Goal: Information Seeking & Learning: Learn about a topic

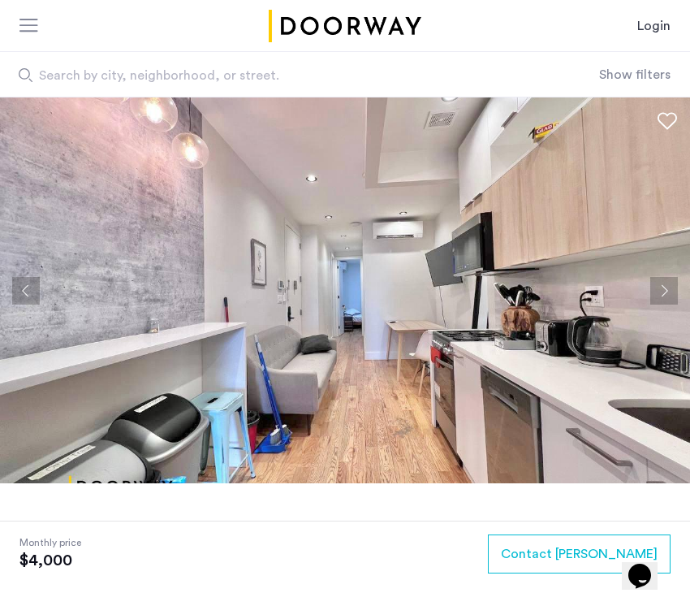
click at [657, 286] on button "Next apartment" at bounding box center [665, 291] width 28 height 28
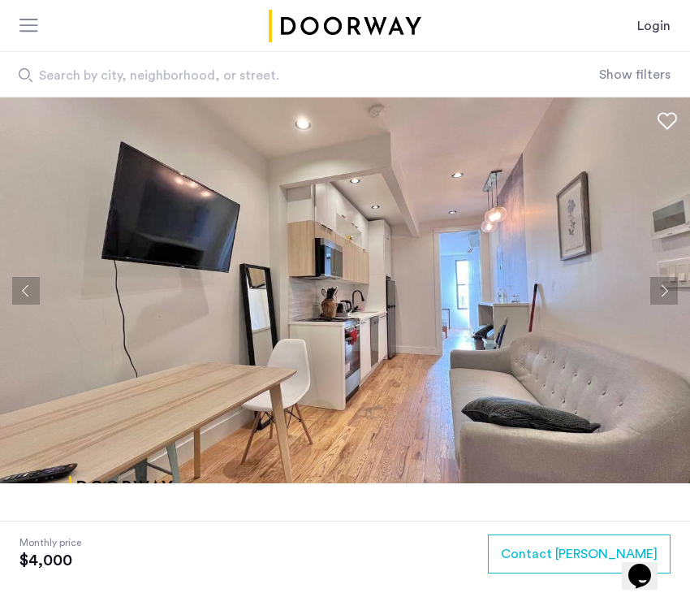
click at [657, 286] on button "Next apartment" at bounding box center [665, 291] width 28 height 28
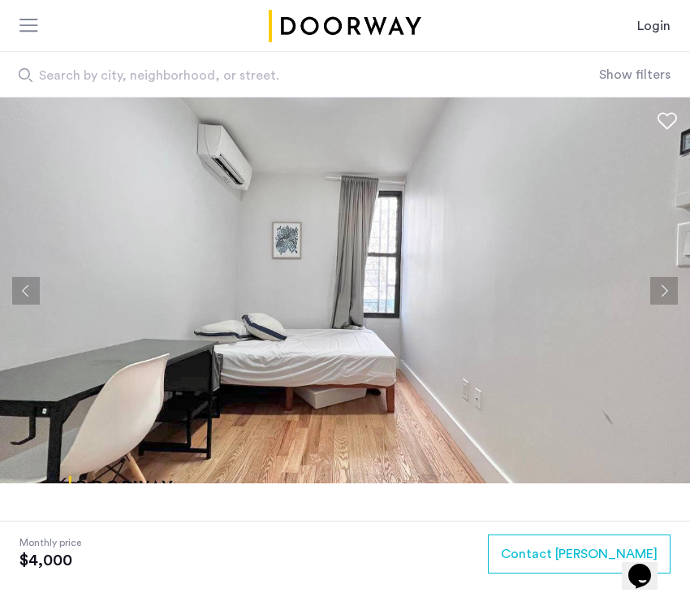
click at [657, 286] on button "Next apartment" at bounding box center [665, 291] width 28 height 28
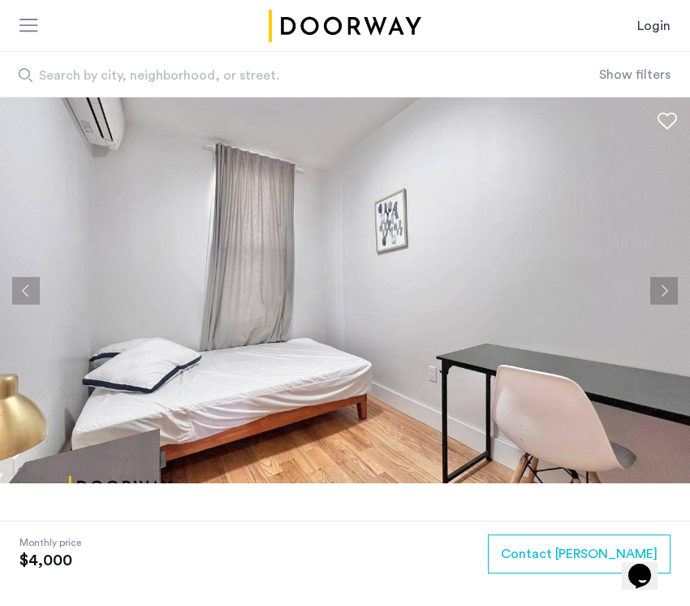
click at [661, 295] on button "Next apartment" at bounding box center [665, 291] width 28 height 28
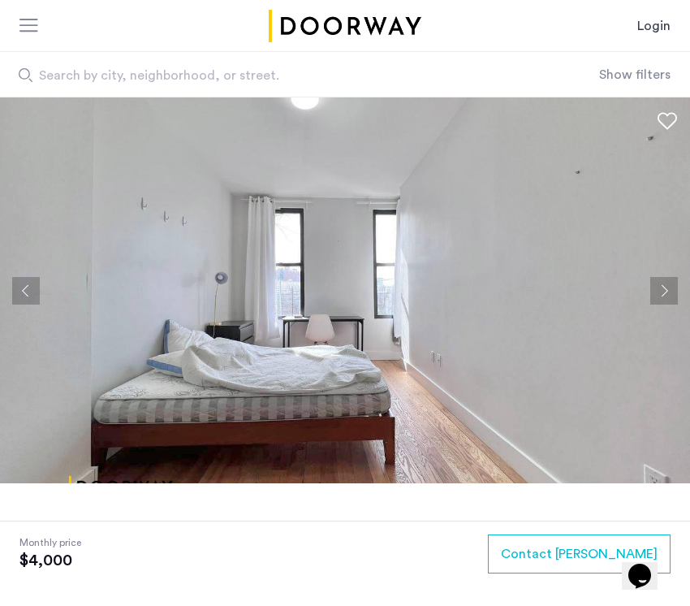
click at [660, 296] on button "Next apartment" at bounding box center [665, 291] width 28 height 28
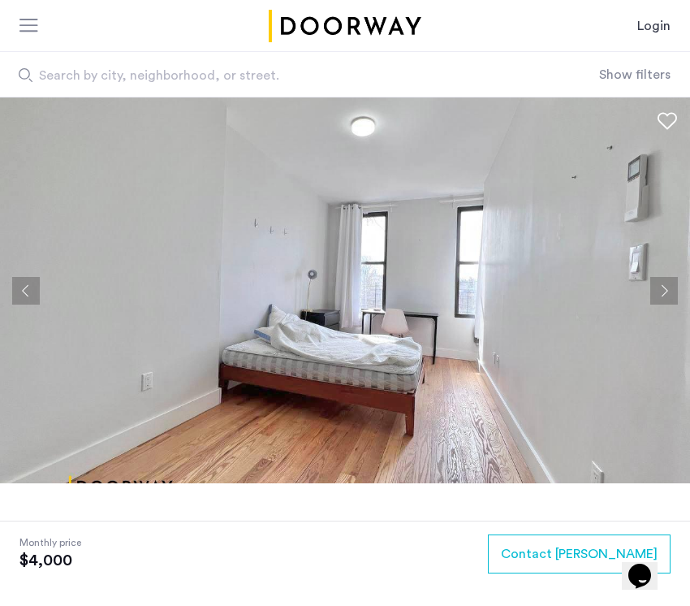
click at [28, 297] on button "Previous apartment" at bounding box center [26, 291] width 28 height 28
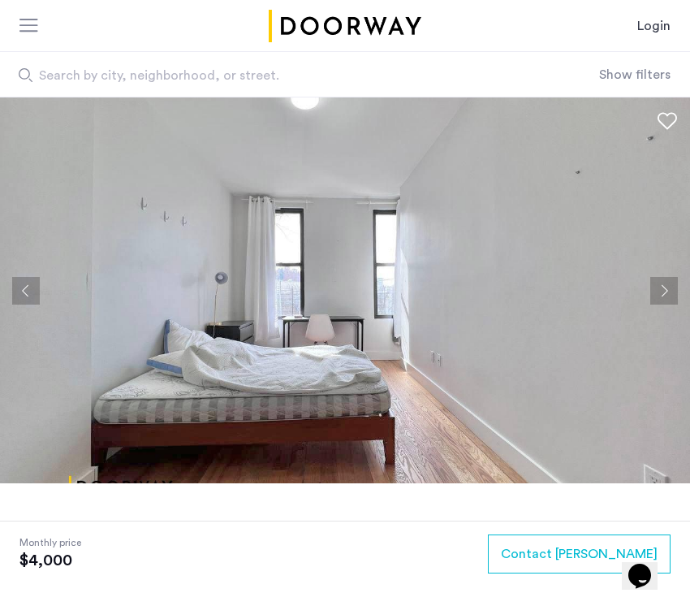
click at [28, 297] on button "Previous apartment" at bounding box center [26, 291] width 28 height 28
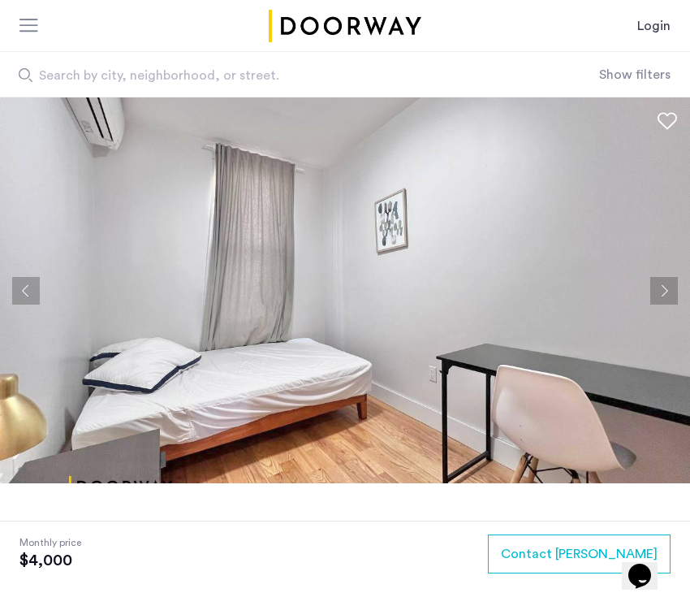
click at [28, 297] on button "Previous apartment" at bounding box center [26, 291] width 28 height 28
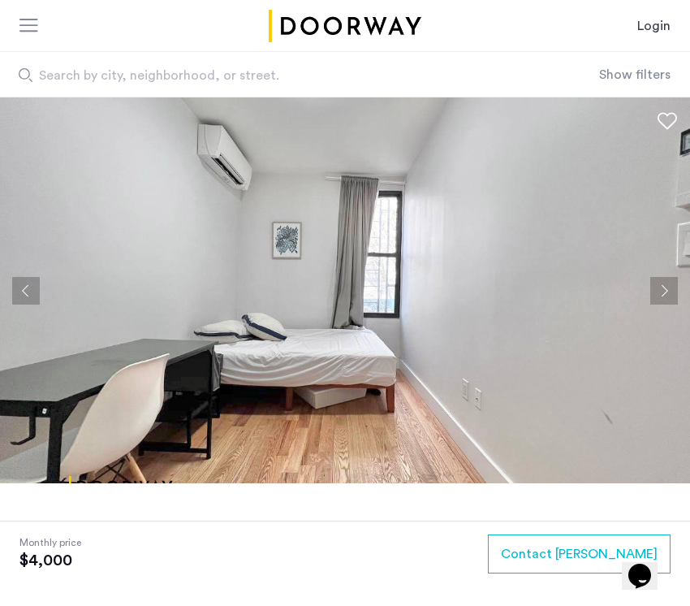
click at [28, 297] on button "Previous apartment" at bounding box center [26, 291] width 28 height 28
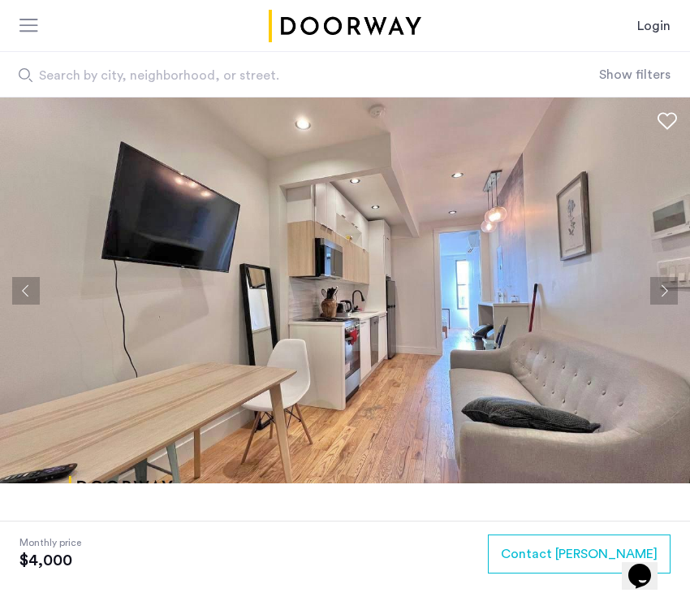
click at [28, 297] on button "Previous apartment" at bounding box center [26, 291] width 28 height 28
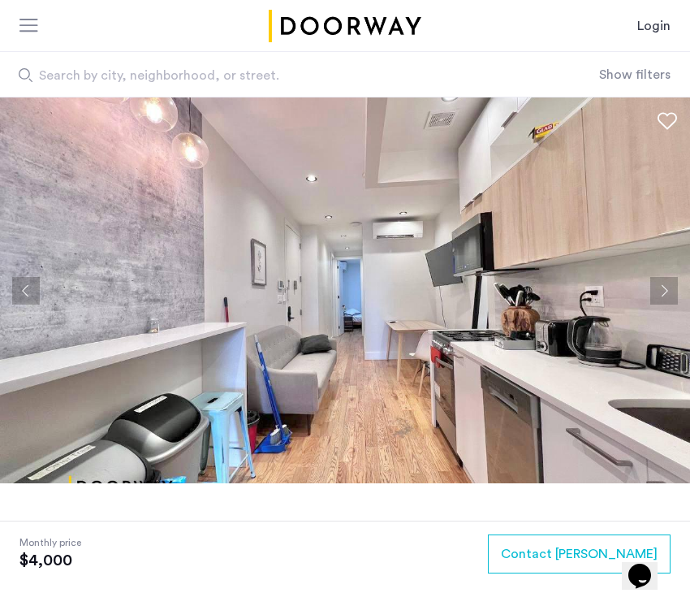
click at [654, 288] on button "Next apartment" at bounding box center [665, 291] width 28 height 28
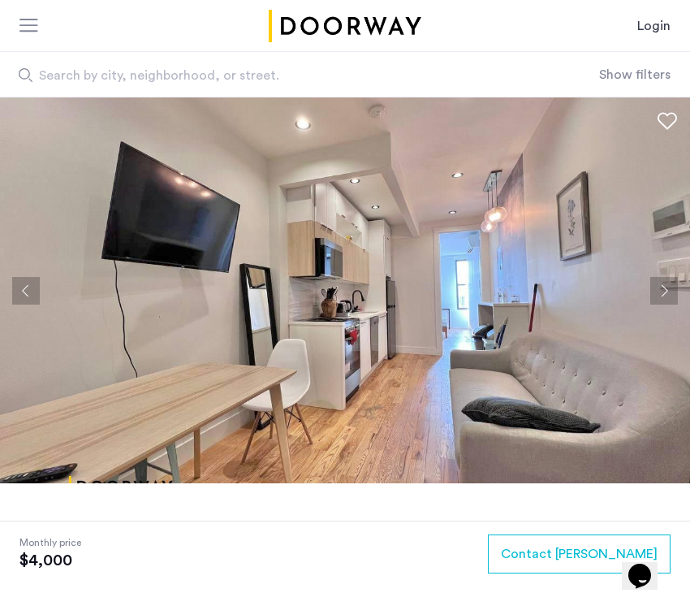
click at [654, 288] on button "Next apartment" at bounding box center [665, 291] width 28 height 28
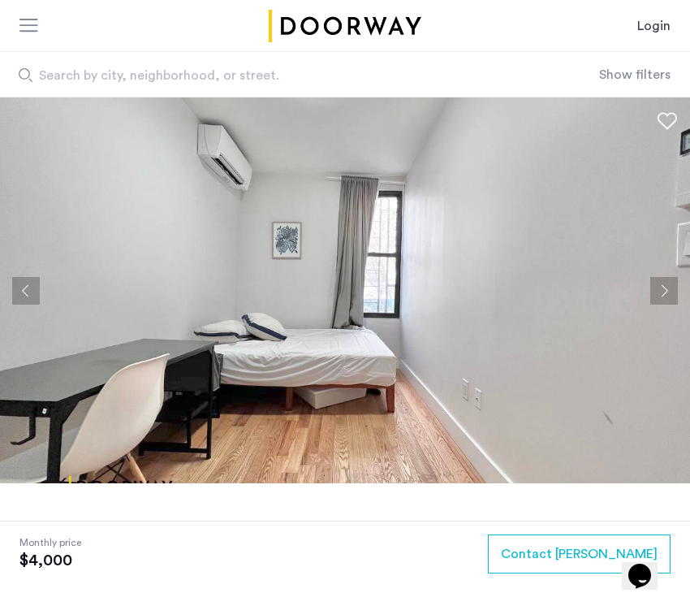
click at [654, 288] on button "Next apartment" at bounding box center [665, 291] width 28 height 28
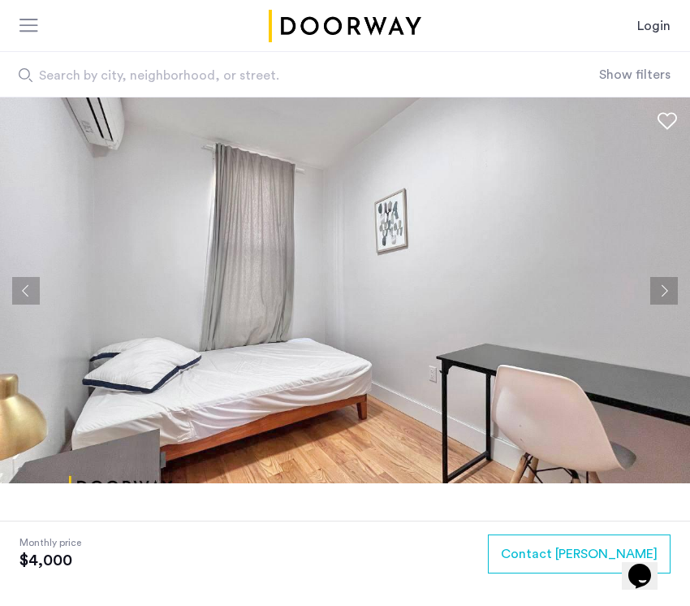
click at [654, 288] on button "Next apartment" at bounding box center [665, 291] width 28 height 28
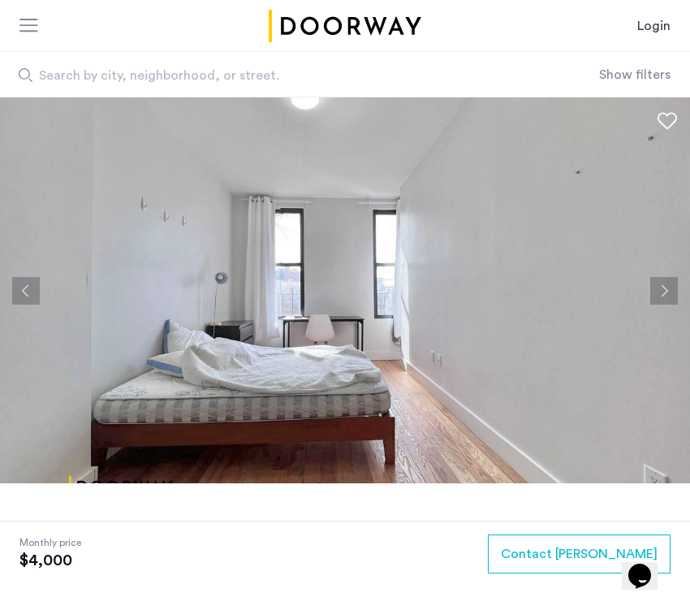
click at [664, 294] on button "Next apartment" at bounding box center [665, 291] width 28 height 28
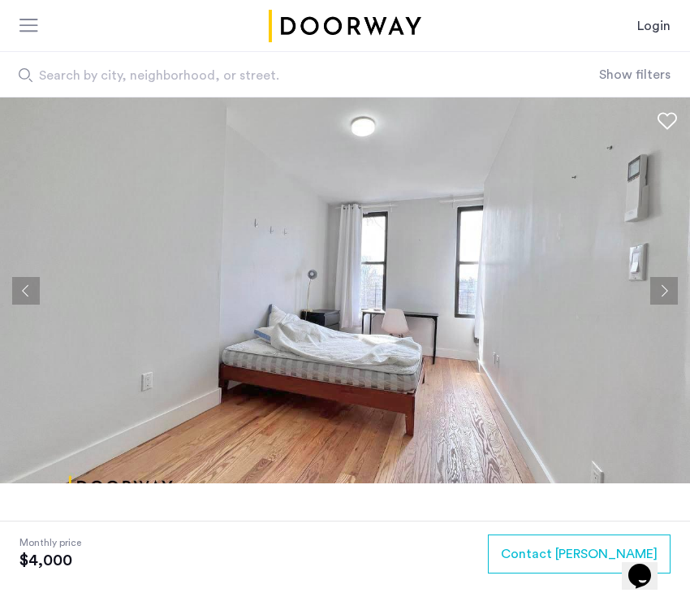
click at [664, 294] on button "Next apartment" at bounding box center [665, 291] width 28 height 28
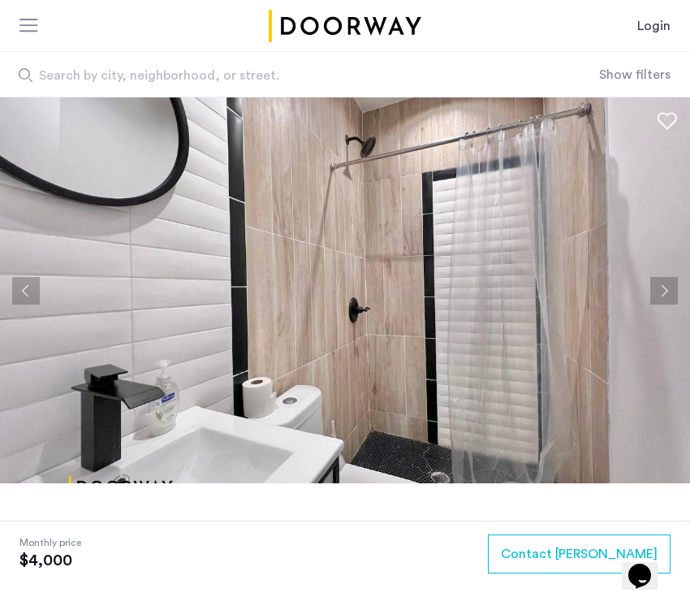
click at [664, 294] on button "Next apartment" at bounding box center [665, 291] width 28 height 28
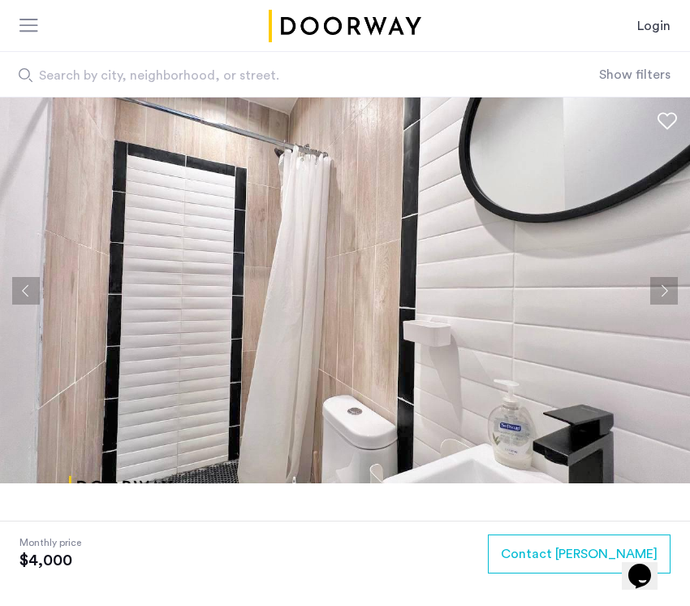
click at [664, 294] on button "Next apartment" at bounding box center [665, 291] width 28 height 28
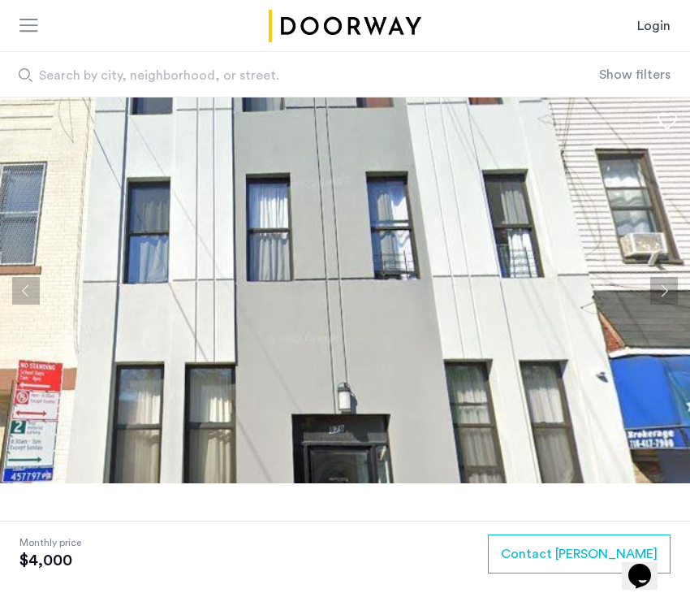
click at [661, 292] on button "Next apartment" at bounding box center [665, 291] width 28 height 28
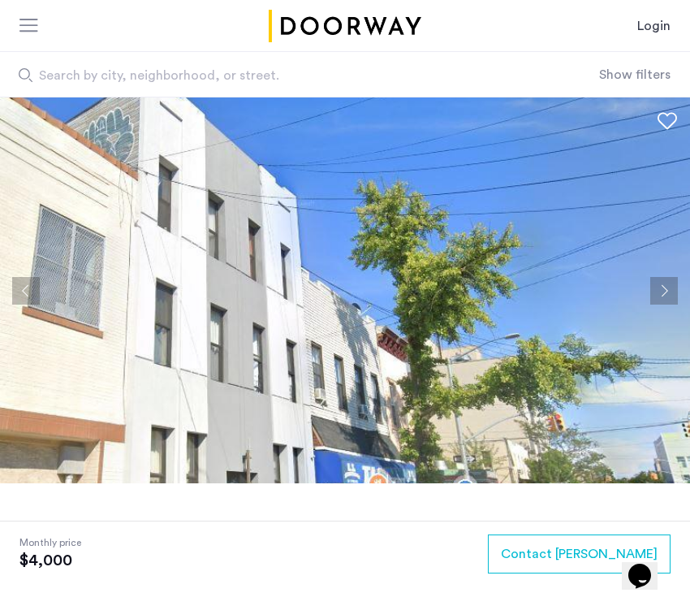
click at [661, 292] on button "Next apartment" at bounding box center [665, 291] width 28 height 28
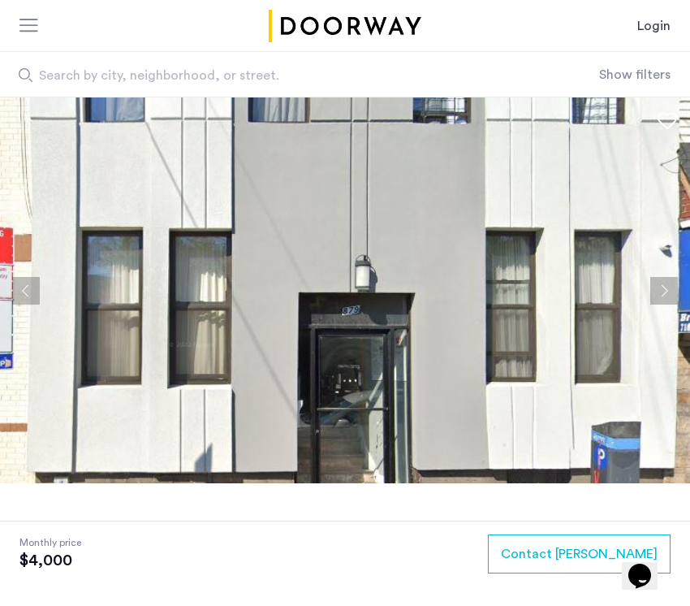
click at [661, 292] on button "Next apartment" at bounding box center [665, 291] width 28 height 28
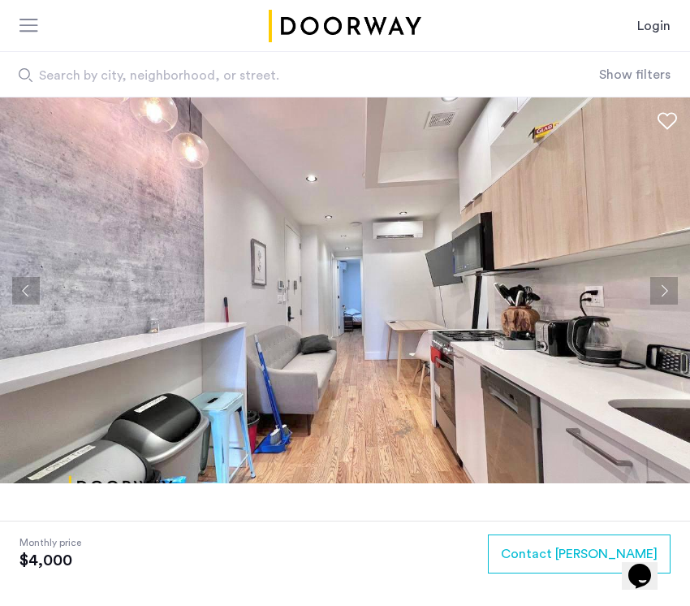
click at [661, 292] on button "Next apartment" at bounding box center [665, 291] width 28 height 28
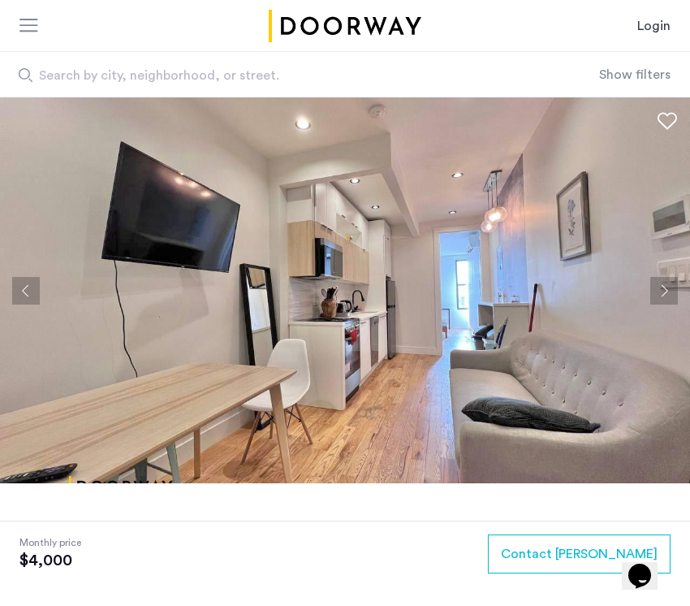
click at [662, 292] on button "Next apartment" at bounding box center [665, 291] width 28 height 28
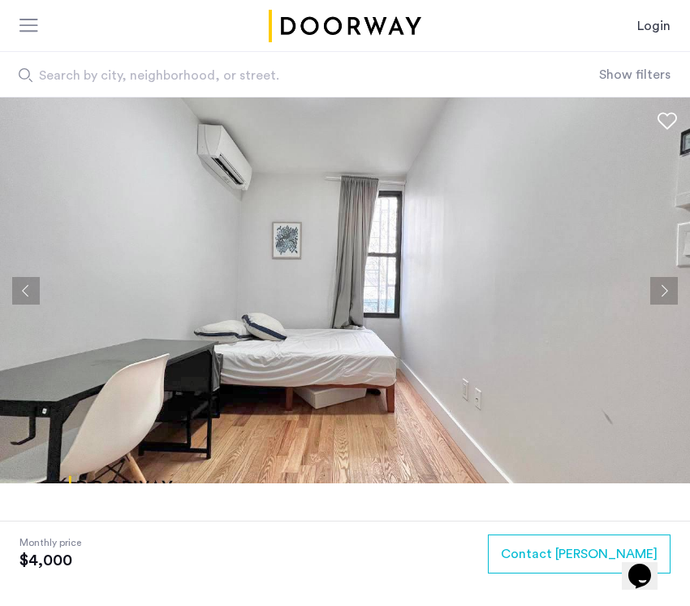
click at [662, 292] on button "Next apartment" at bounding box center [665, 291] width 28 height 28
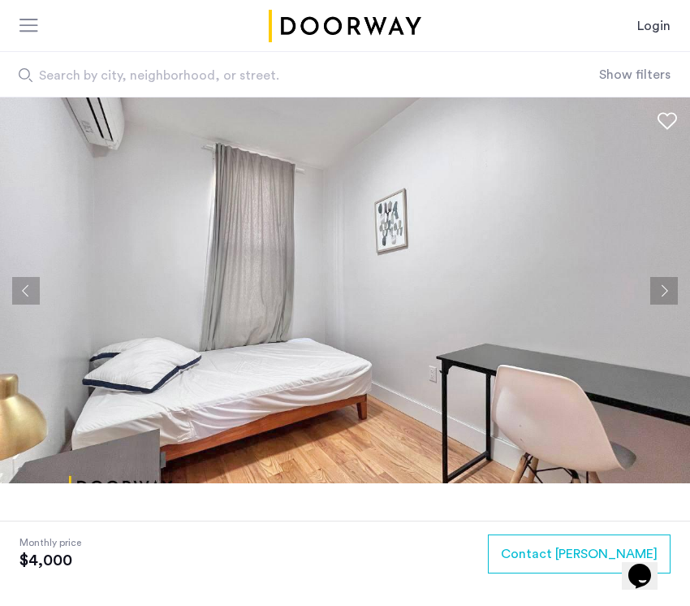
click at [662, 292] on button "Next apartment" at bounding box center [665, 291] width 28 height 28
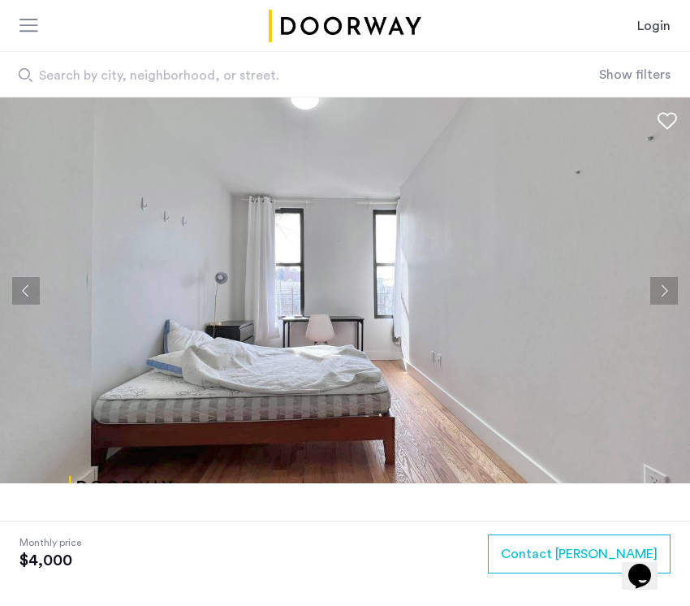
click at [662, 292] on button "Next apartment" at bounding box center [665, 291] width 28 height 28
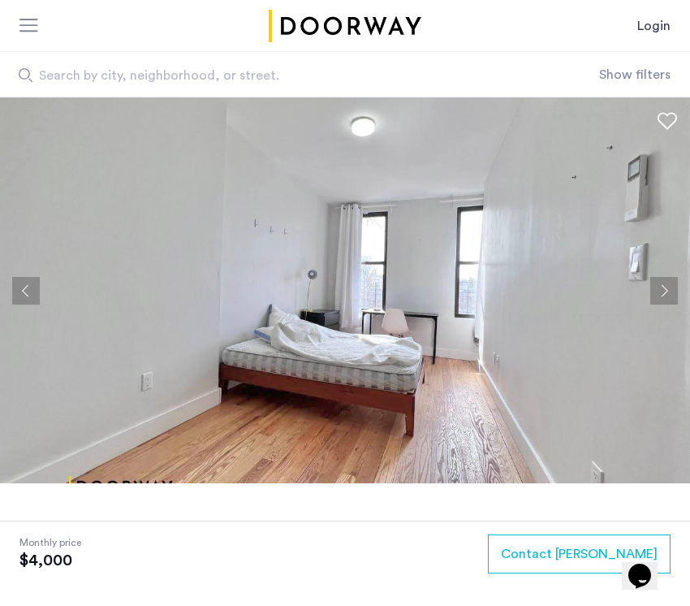
click at [662, 292] on button "Next apartment" at bounding box center [665, 291] width 28 height 28
